Goal: Task Accomplishment & Management: Use online tool/utility

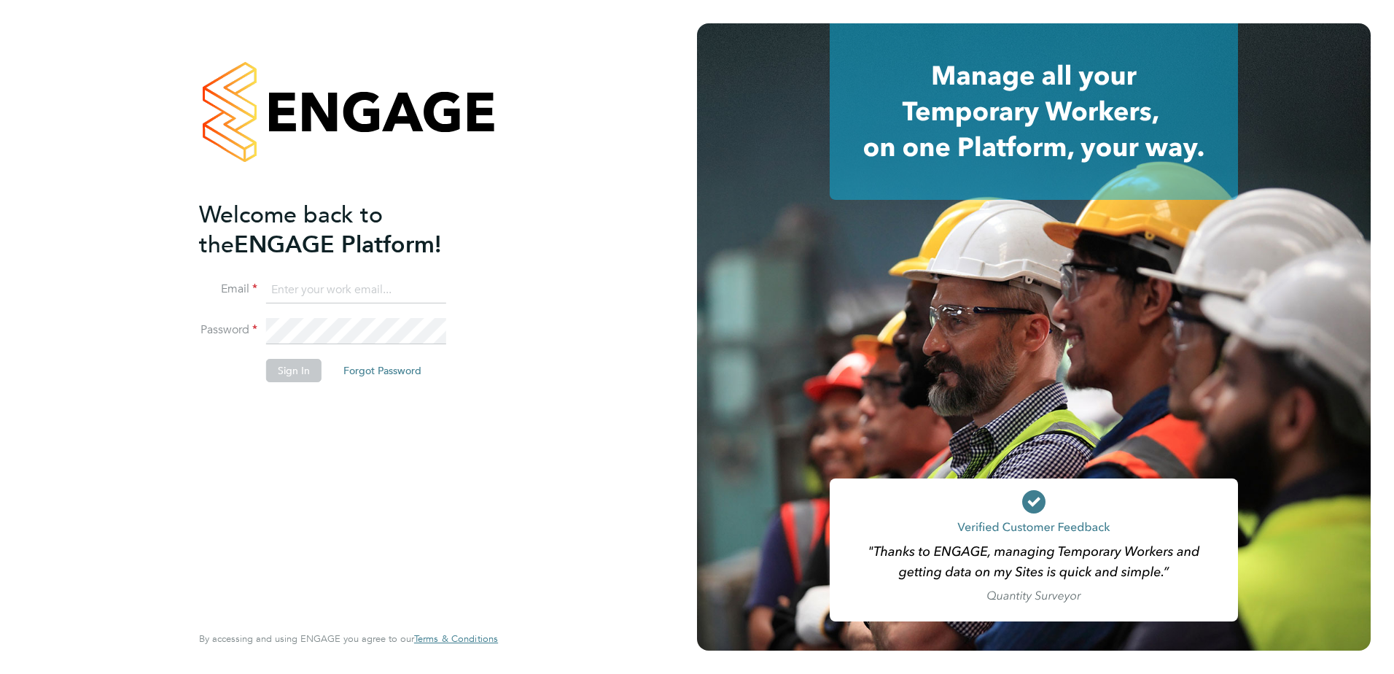
type input "chloe.whittall@linsco.com"
click at [294, 373] on button "Sign In" at bounding box center [293, 370] width 55 height 23
